Goal: Transaction & Acquisition: Purchase product/service

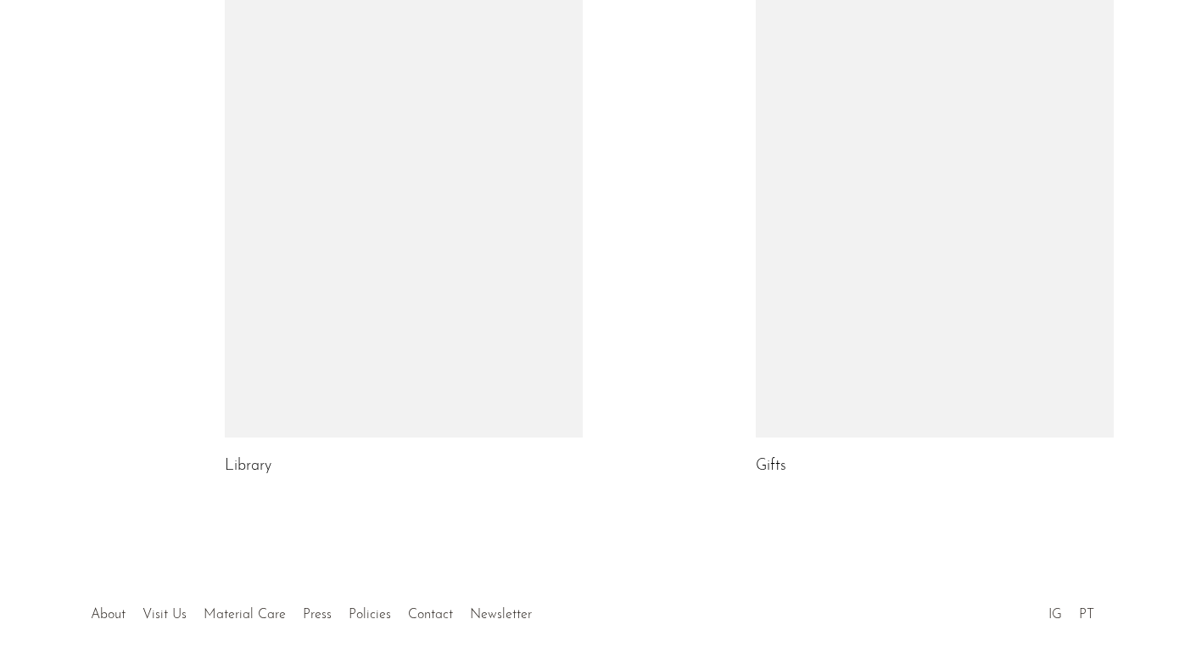
scroll to position [921, 0]
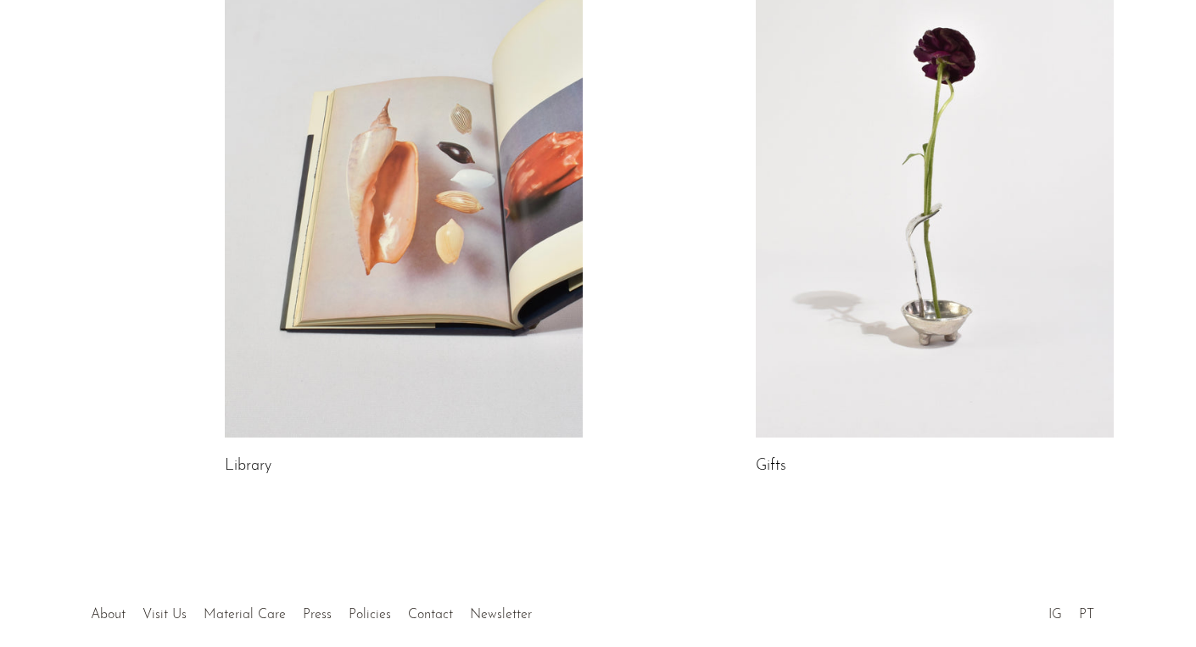
click at [348, 192] on link at bounding box center [404, 186] width 358 height 501
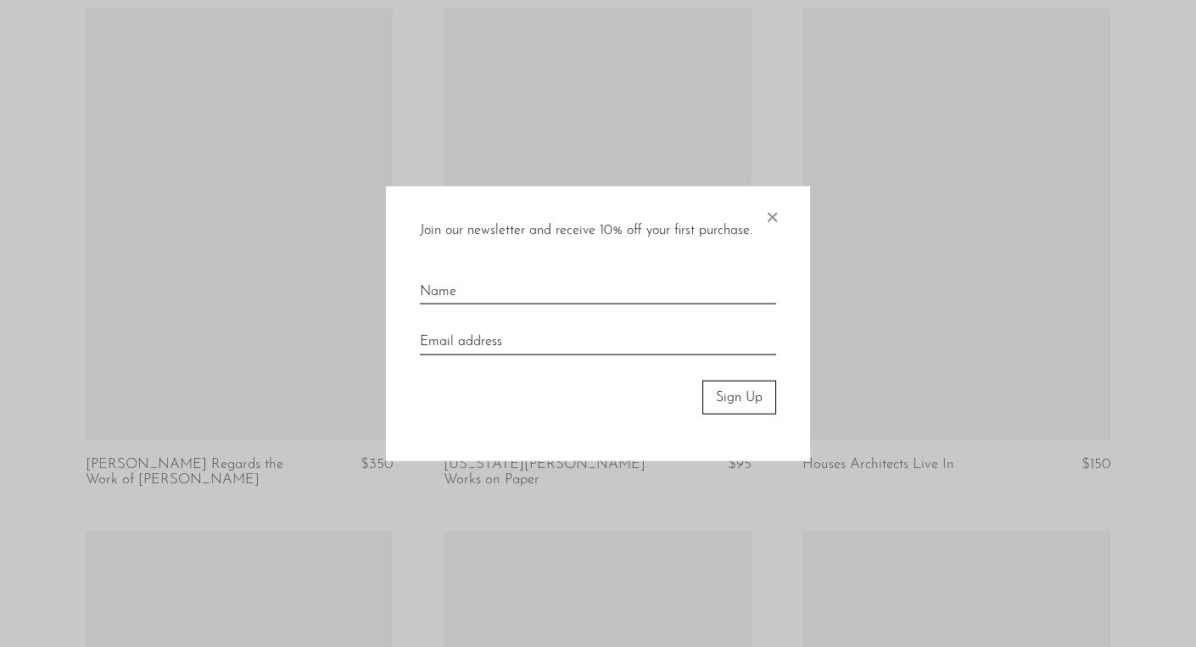
scroll to position [1694, 0]
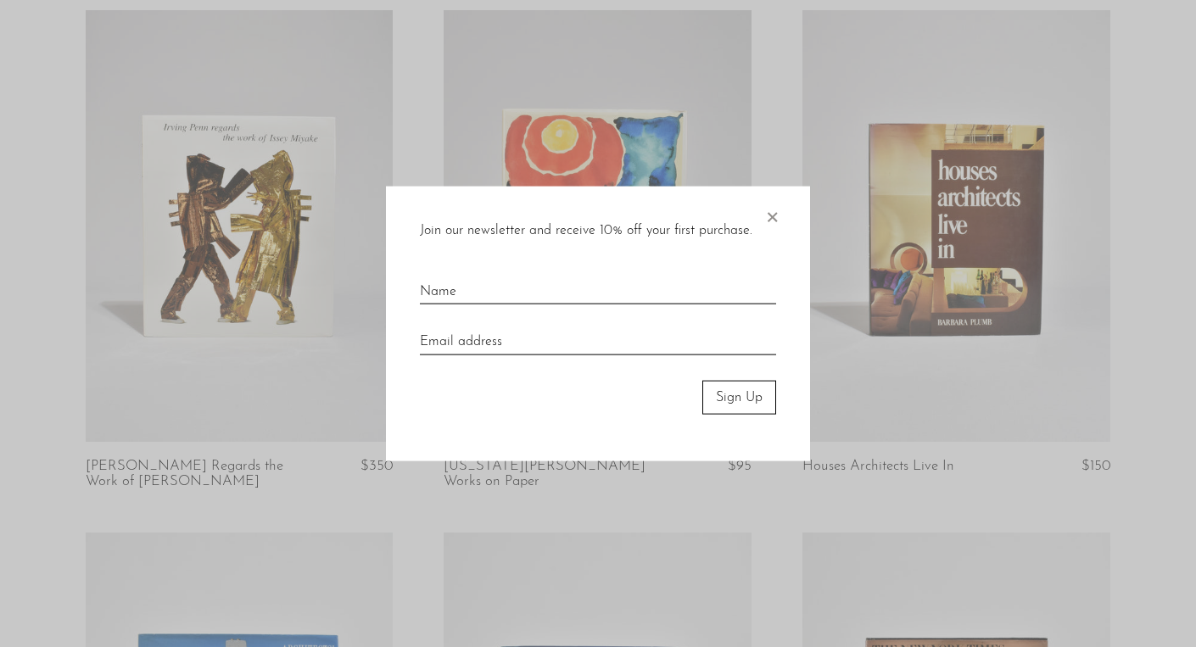
click at [778, 219] on span "×" at bounding box center [771, 213] width 17 height 54
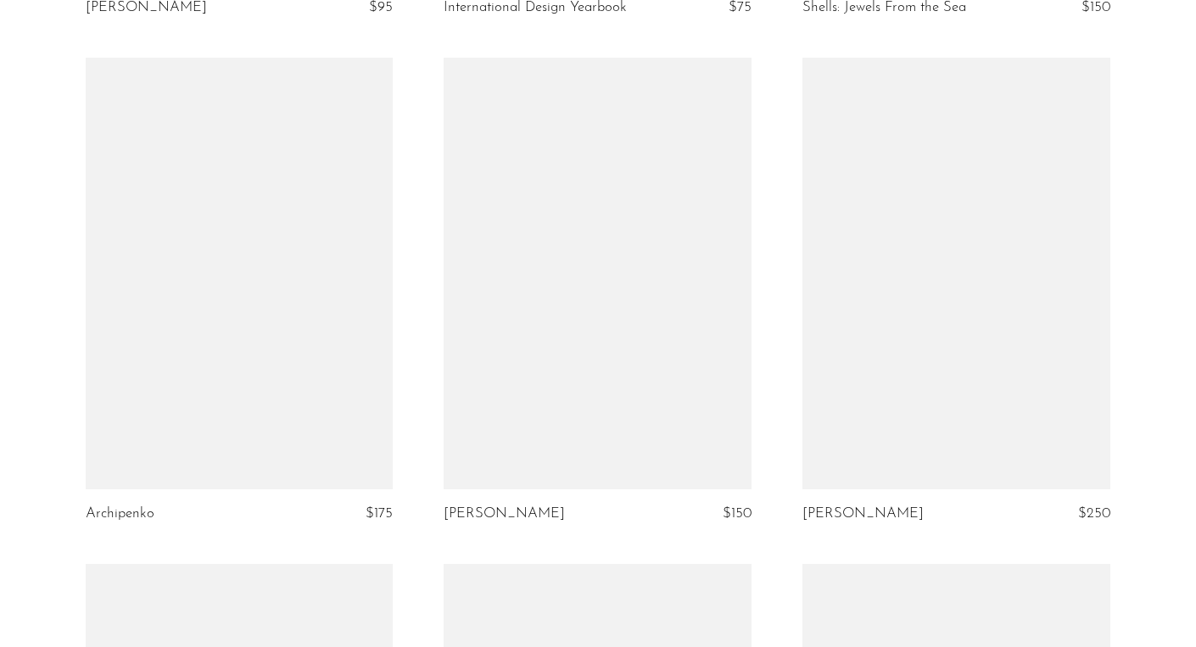
scroll to position [4245, 0]
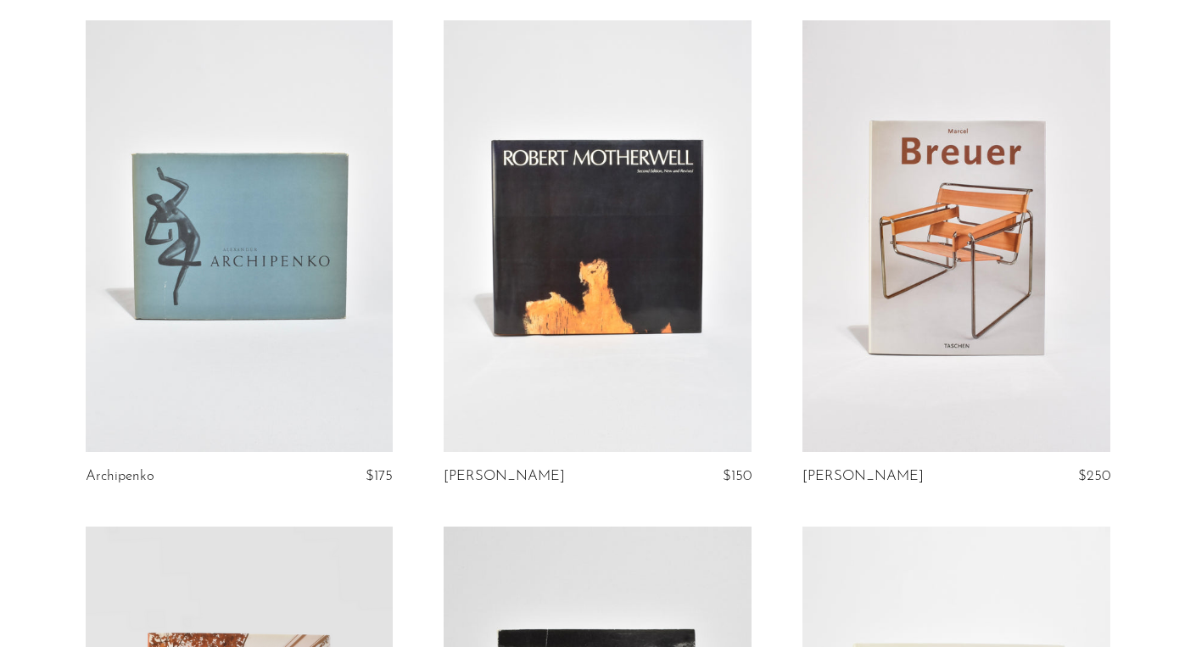
click at [978, 284] on link at bounding box center [956, 235] width 308 height 431
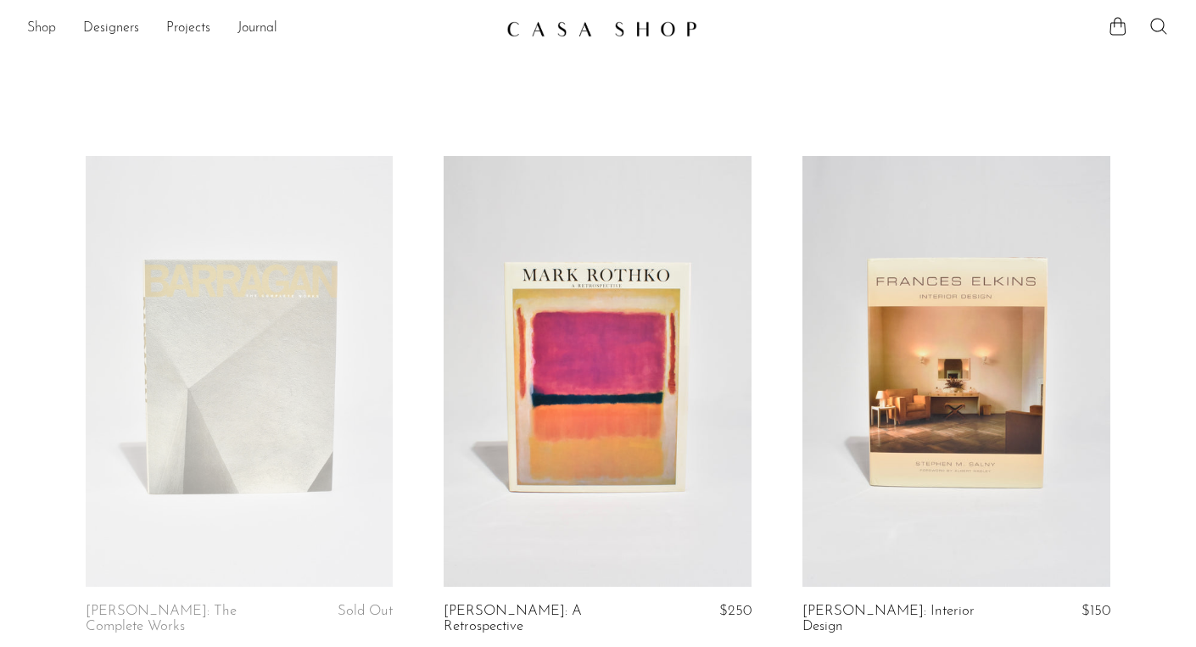
click at [40, 28] on link "Shop" at bounding box center [41, 29] width 29 height 22
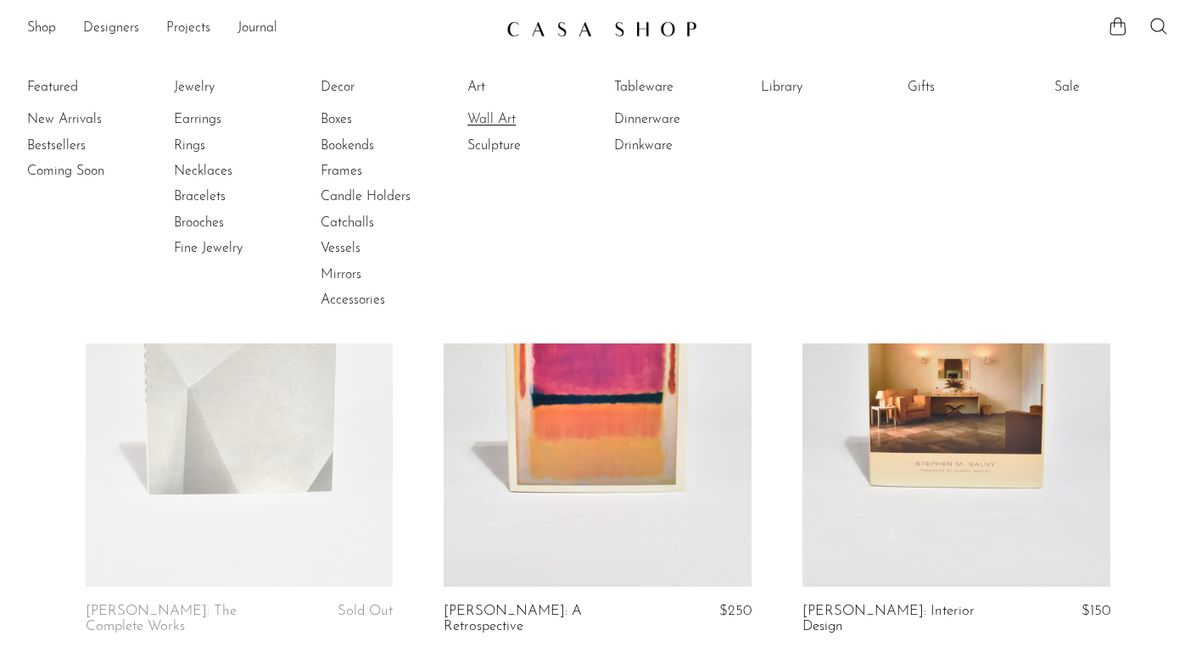
click at [481, 113] on link "Wall Art" at bounding box center [530, 119] width 127 height 19
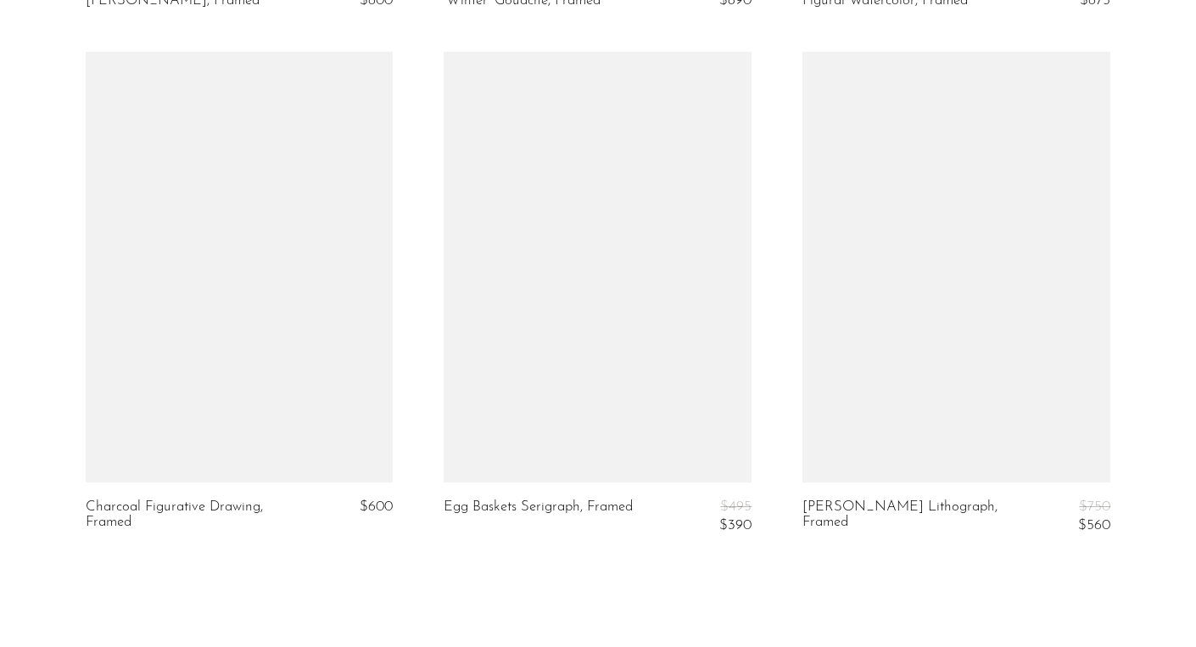
scroll to position [2171, 0]
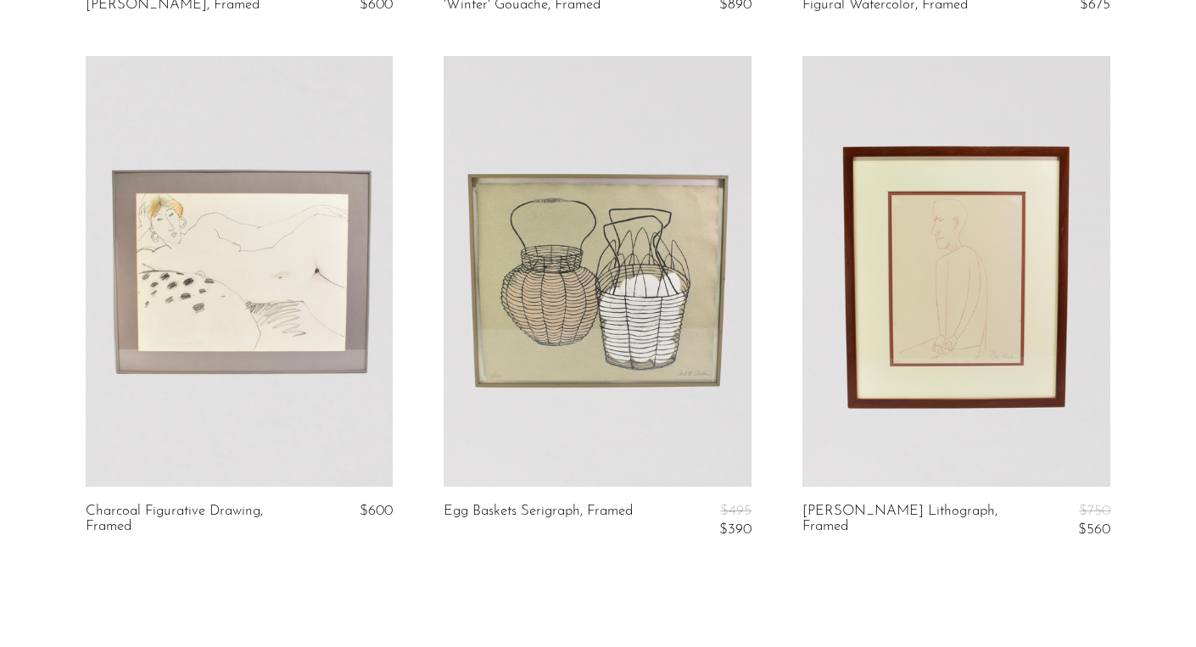
click at [545, 297] on link at bounding box center [597, 271] width 308 height 431
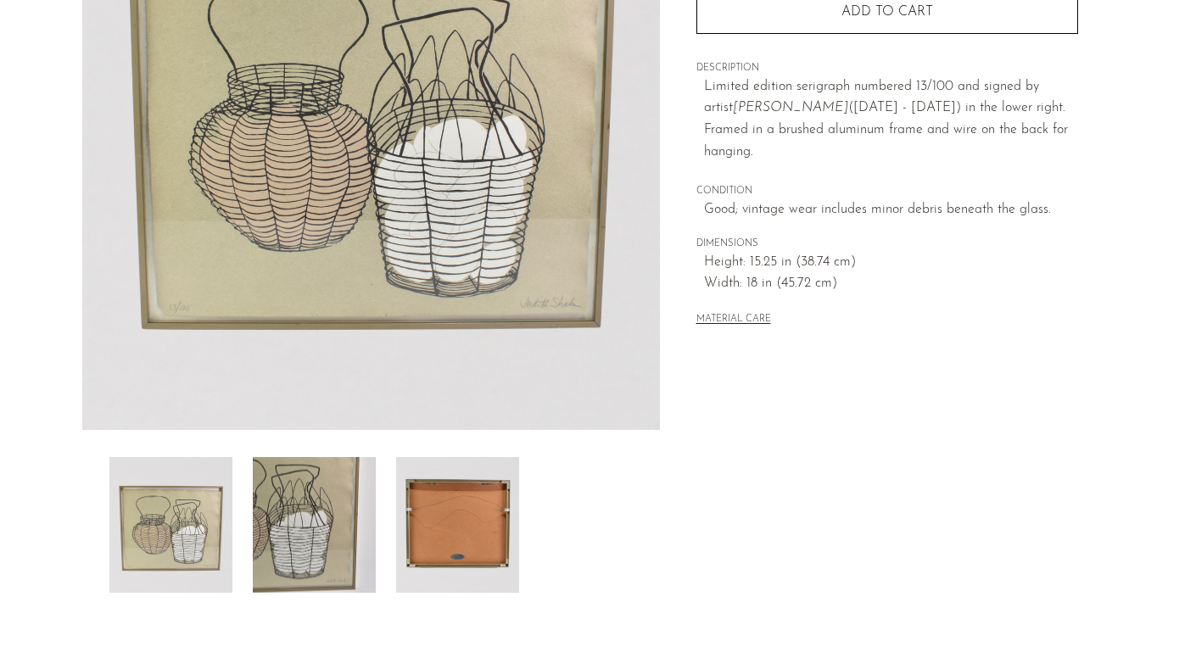
scroll to position [347, 0]
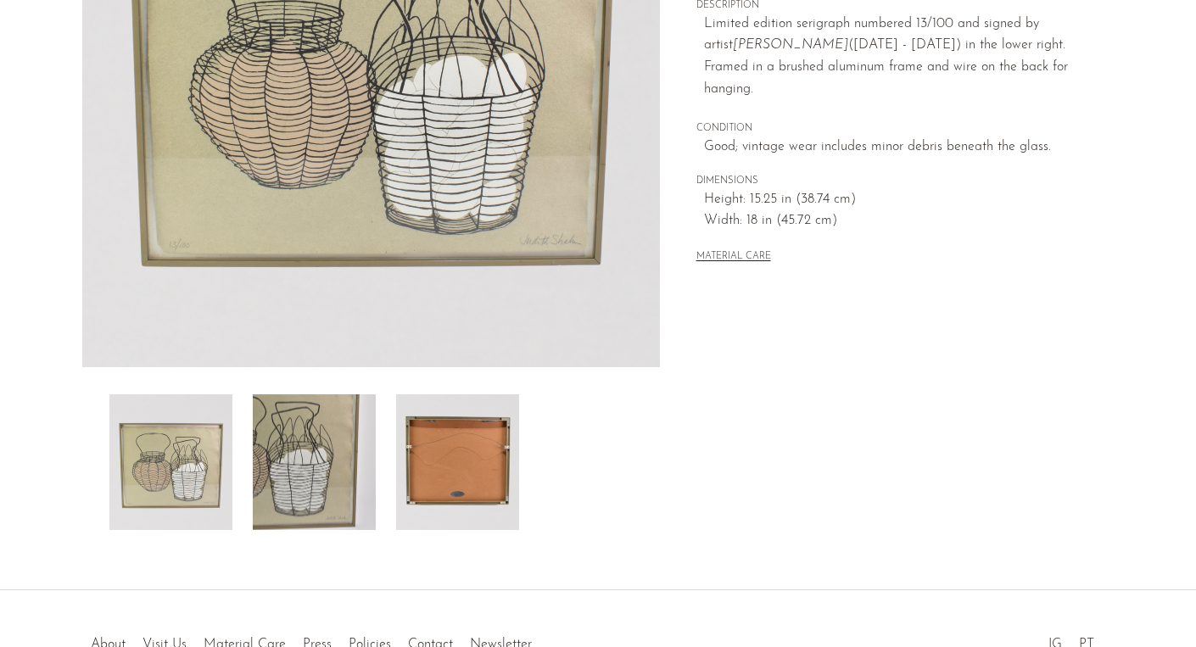
click at [275, 466] on img at bounding box center [314, 462] width 123 height 136
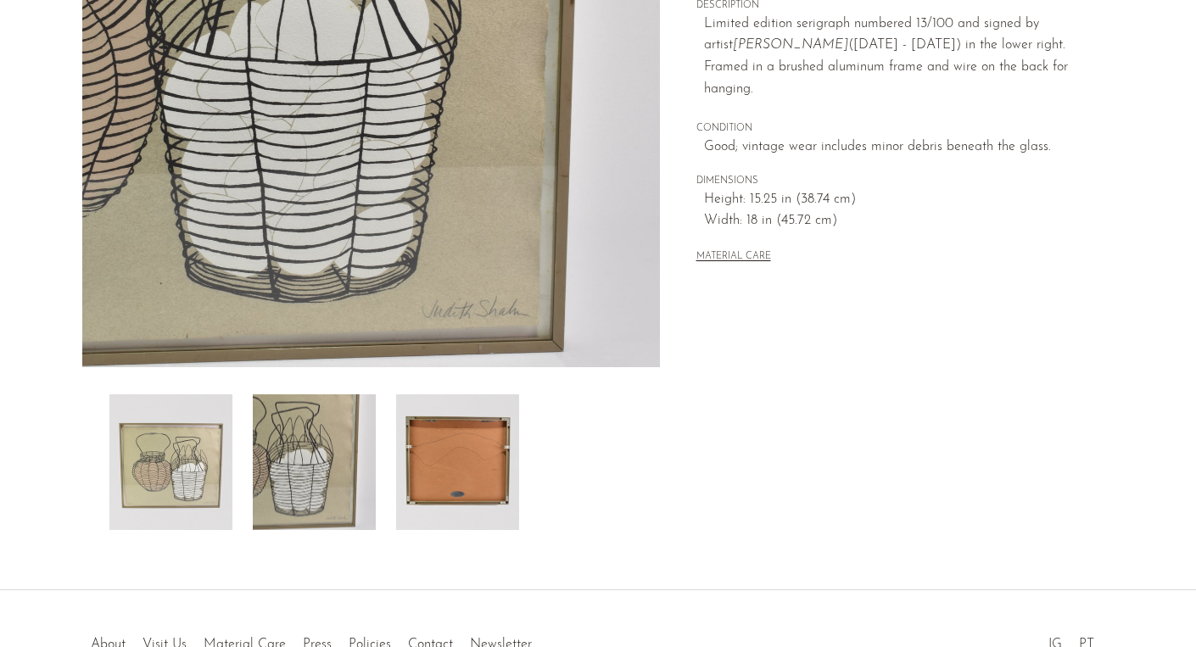
click at [456, 480] on img at bounding box center [457, 462] width 123 height 136
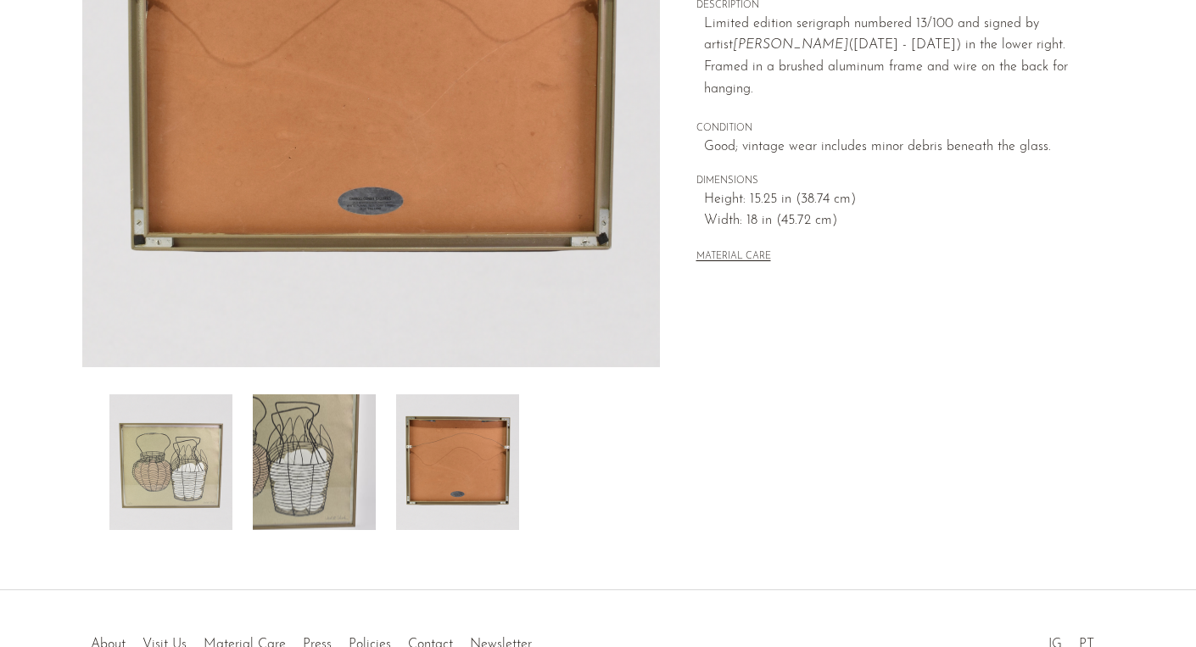
click at [316, 482] on img at bounding box center [314, 462] width 123 height 136
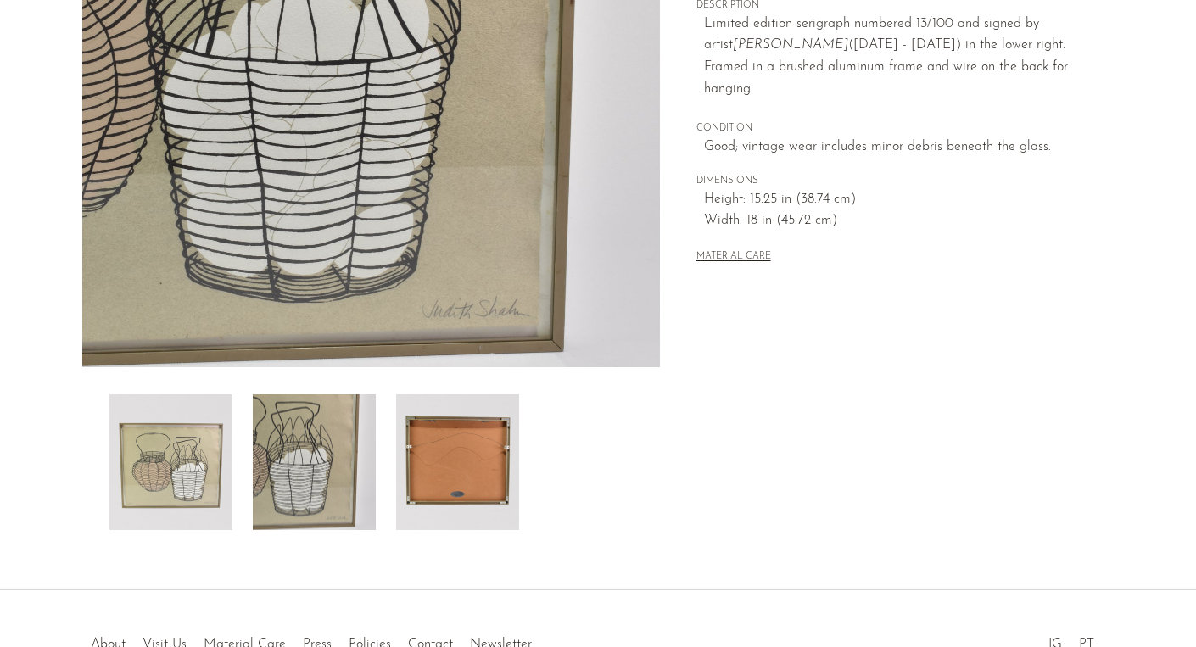
click at [118, 477] on img at bounding box center [170, 462] width 123 height 136
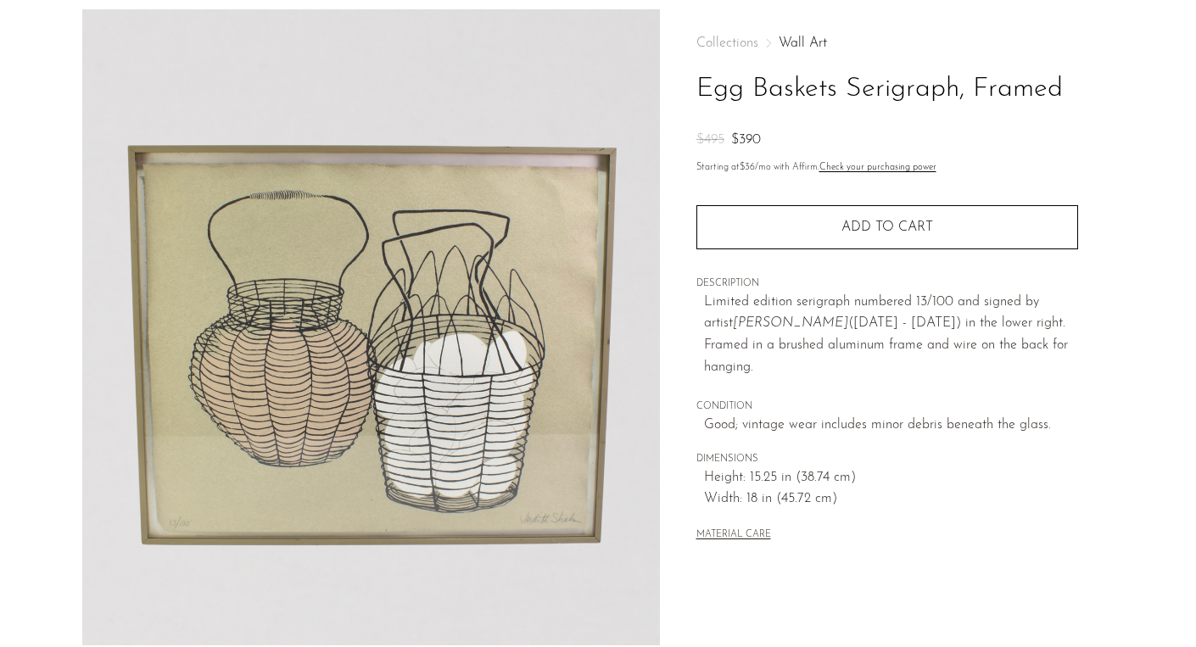
scroll to position [64, 0]
